Goal: Find specific page/section: Find specific page/section

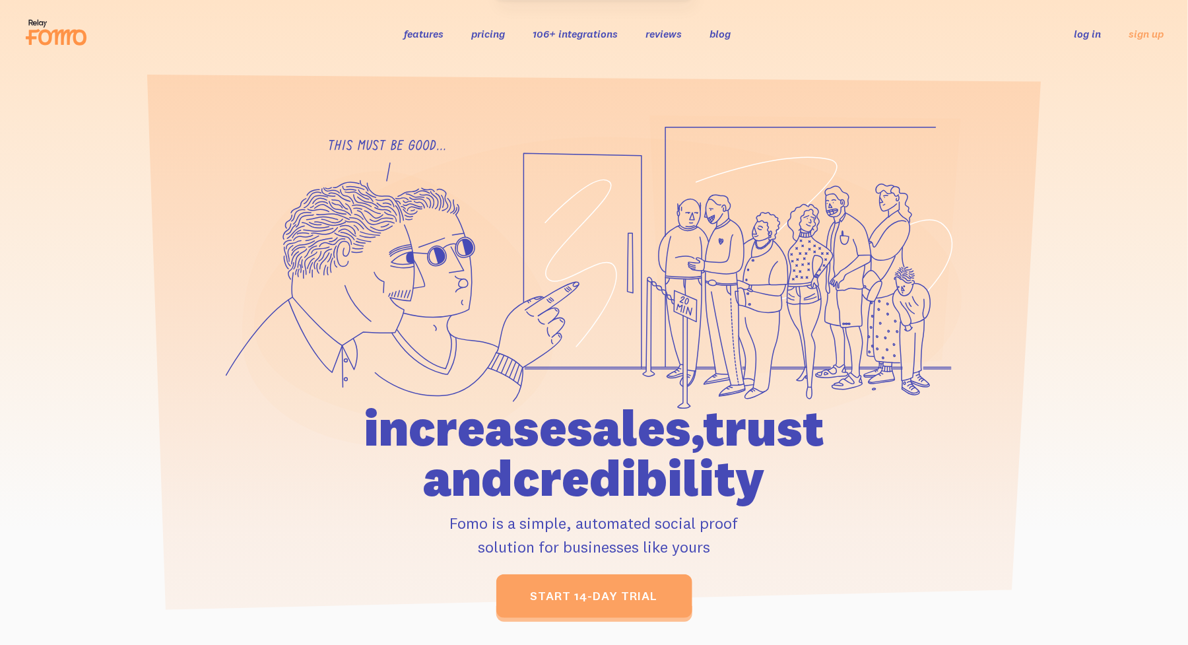
click at [1092, 34] on link "log in" at bounding box center [1087, 33] width 27 height 13
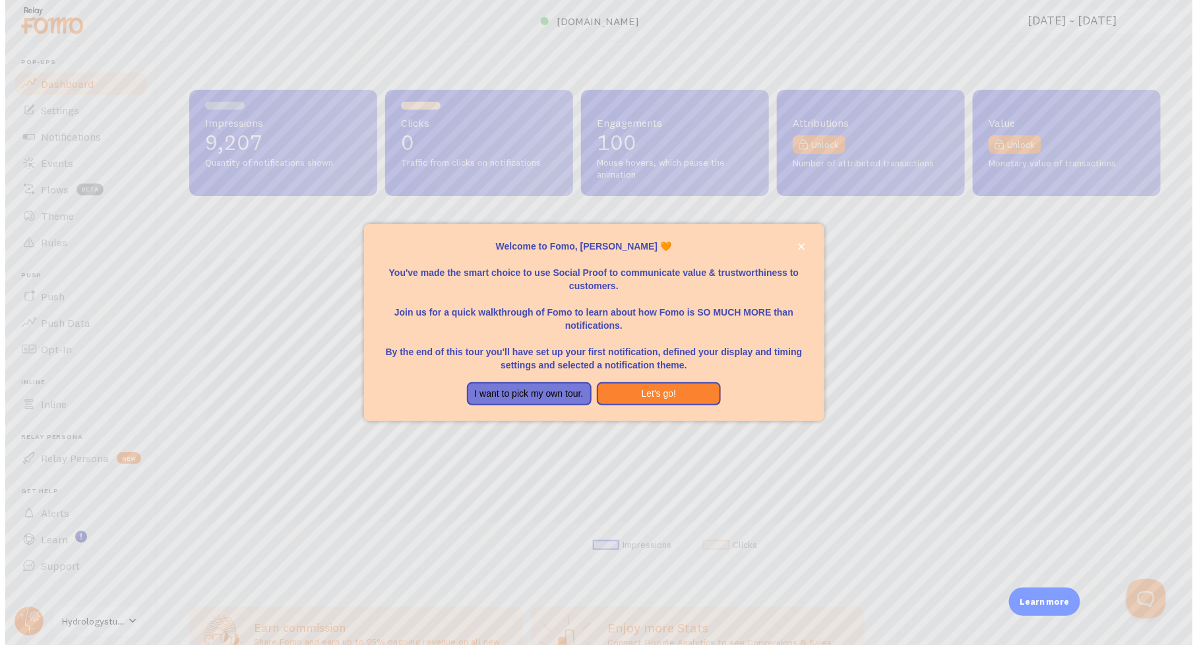
scroll to position [346, 972]
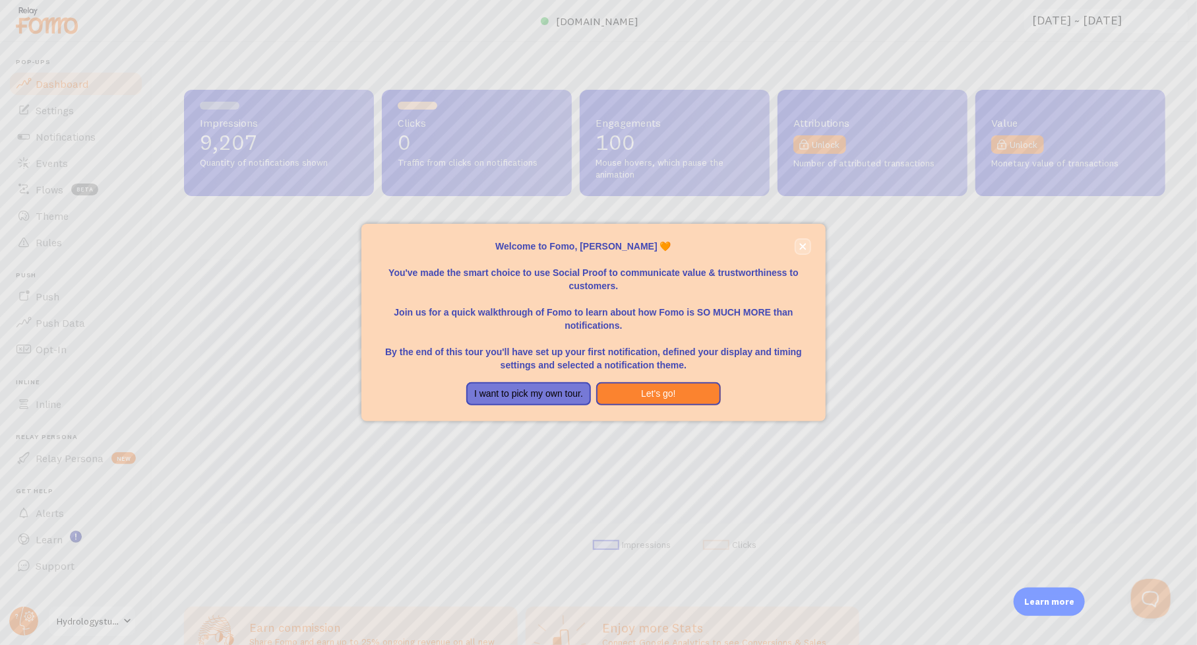
click at [808, 243] on button "close," at bounding box center [803, 246] width 14 height 14
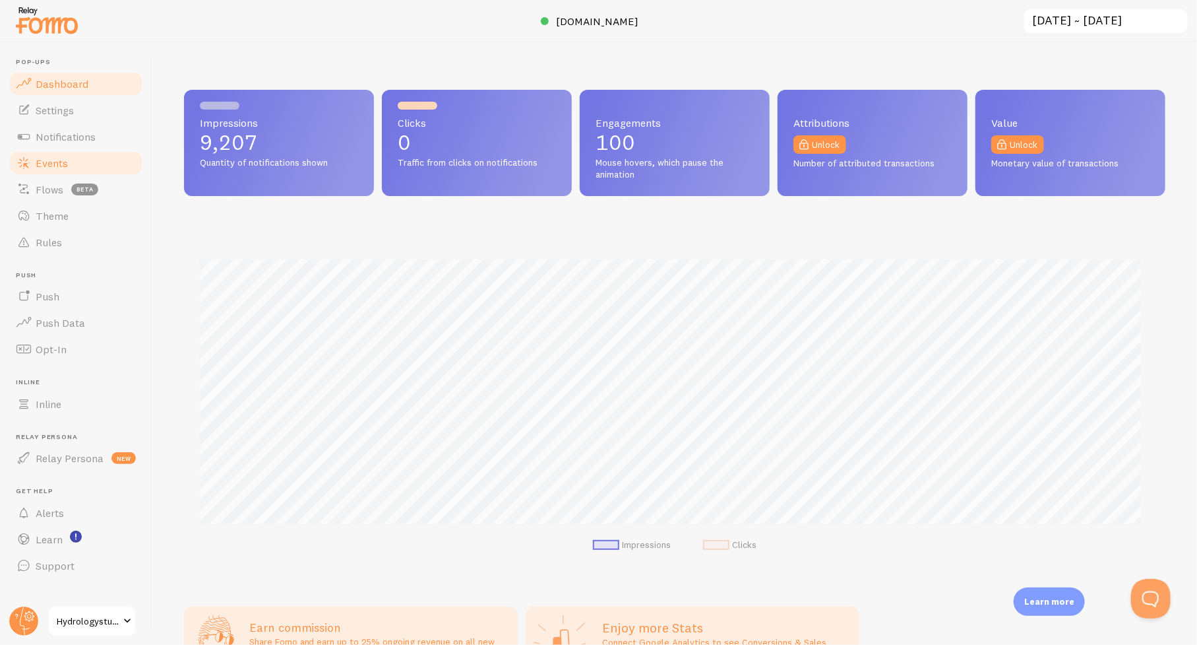
click at [56, 162] on span "Events" at bounding box center [52, 162] width 32 height 13
